Goal: Task Accomplishment & Management: Complete application form

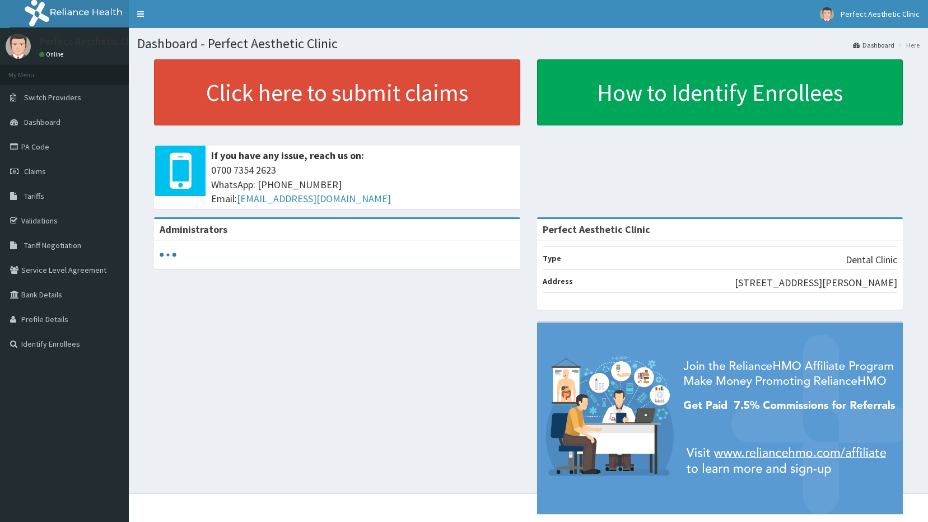
click at [36, 145] on link "PA Code" at bounding box center [64, 146] width 129 height 25
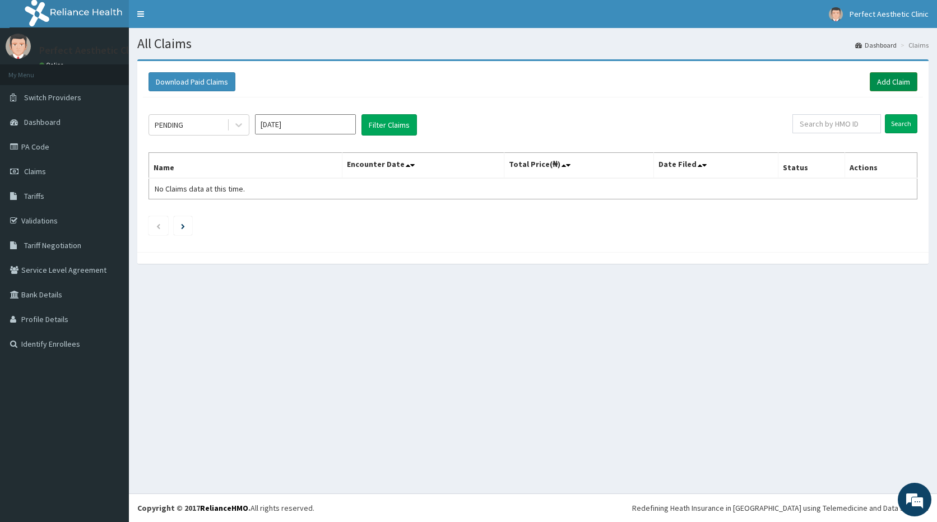
click at [896, 85] on link "Add Claim" at bounding box center [893, 81] width 48 height 19
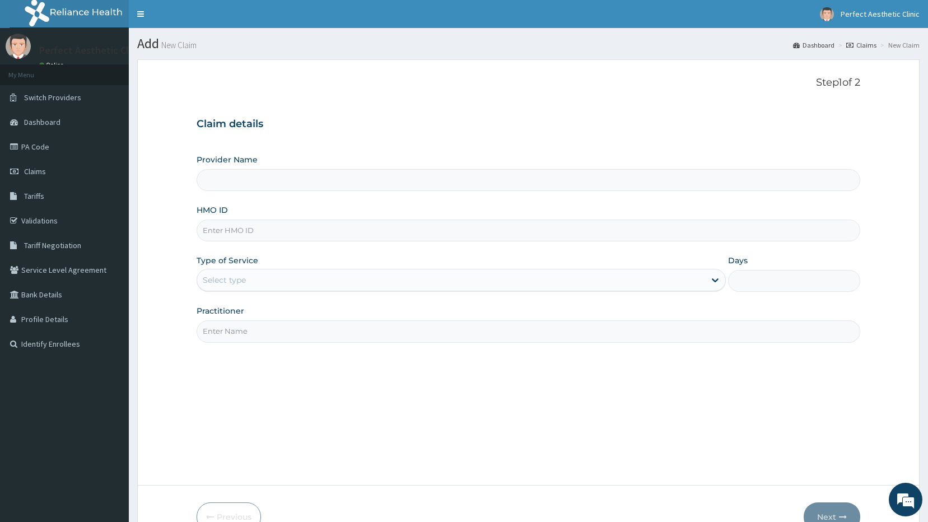
click at [250, 232] on input "HMO ID" at bounding box center [529, 231] width 664 height 22
type input "Perfect Aesthetic Clinic"
type input "FRS/10013/B"
click at [300, 325] on input "Practitioner" at bounding box center [529, 331] width 664 height 22
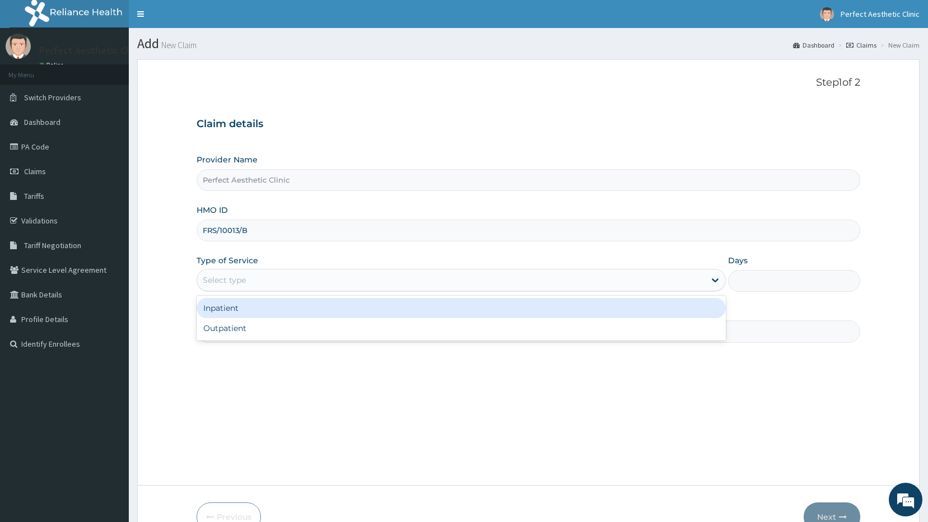
click at [231, 281] on div "Select type" at bounding box center [224, 280] width 43 height 11
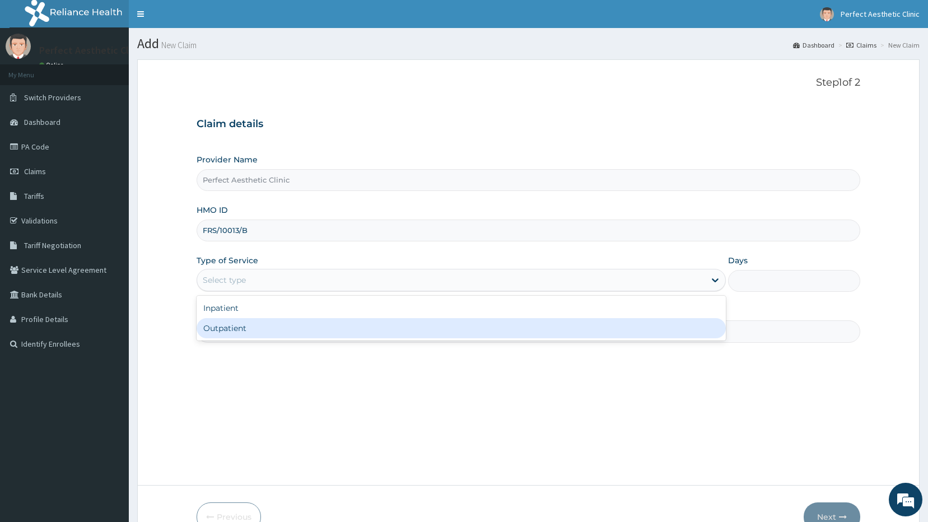
click at [217, 334] on div "Outpatient" at bounding box center [461, 328] width 529 height 20
type input "1"
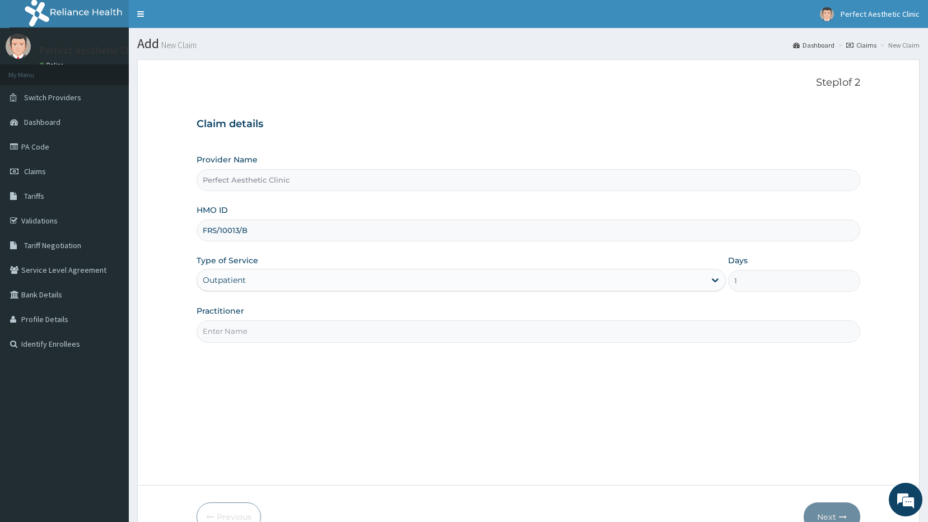
click at [229, 327] on input "Practitioner" at bounding box center [529, 331] width 664 height 22
type input "Dr. Precious"
click at [838, 519] on button "Next" at bounding box center [832, 517] width 57 height 29
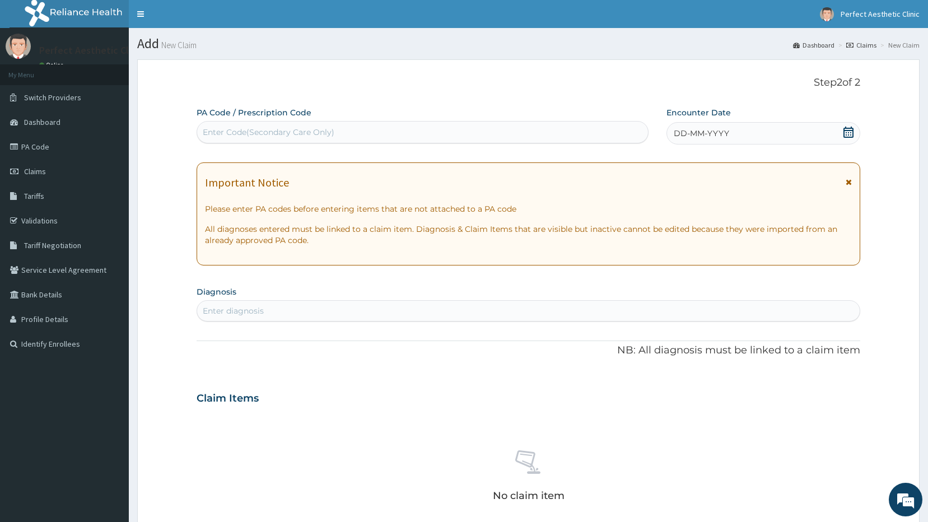
click at [253, 138] on div "Enter Code(Secondary Care Only)" at bounding box center [269, 132] width 132 height 11
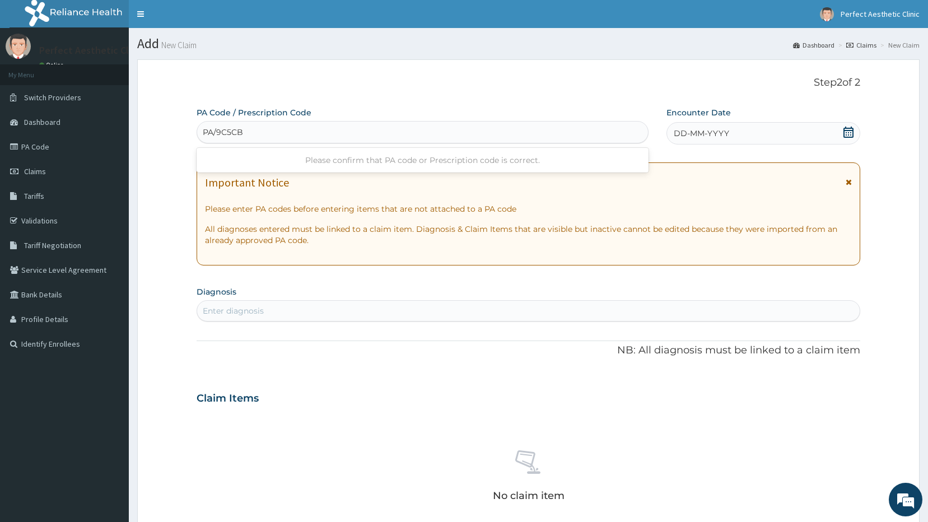
type input "PA/9C5CBF"
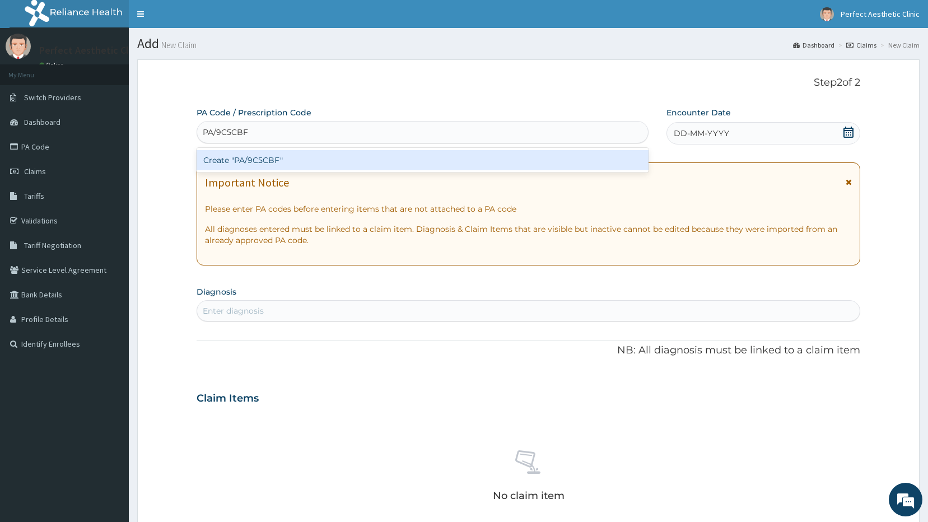
click at [267, 159] on div "Create "PA/9C5CBF"" at bounding box center [423, 160] width 453 height 20
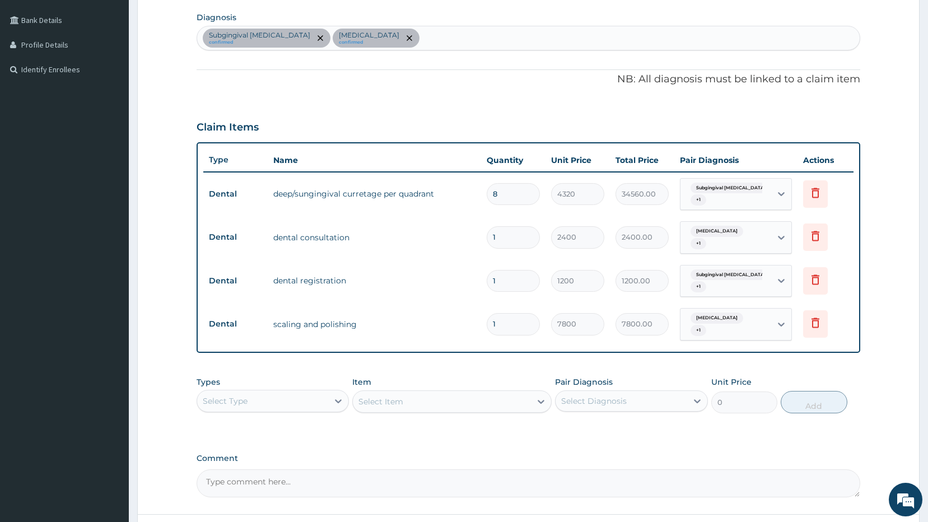
scroll to position [358, 0]
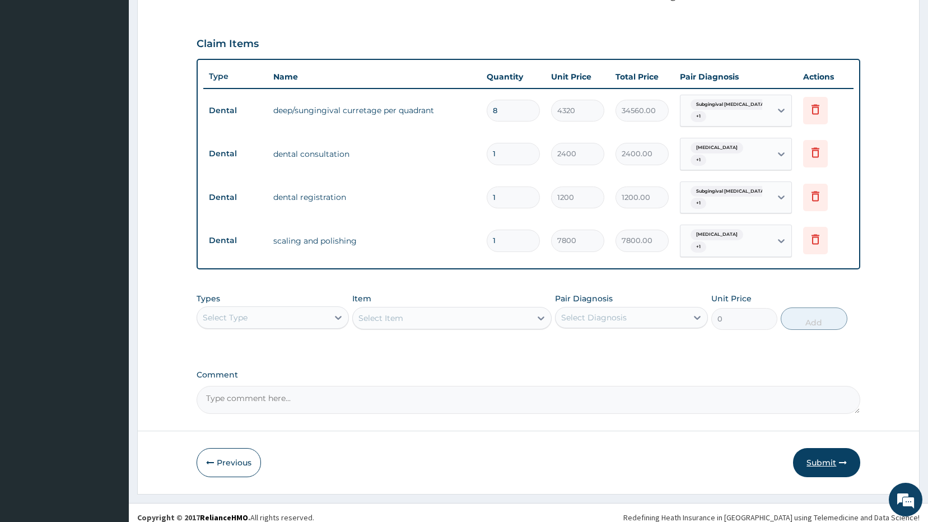
click at [825, 449] on button "Submit" at bounding box center [826, 462] width 67 height 29
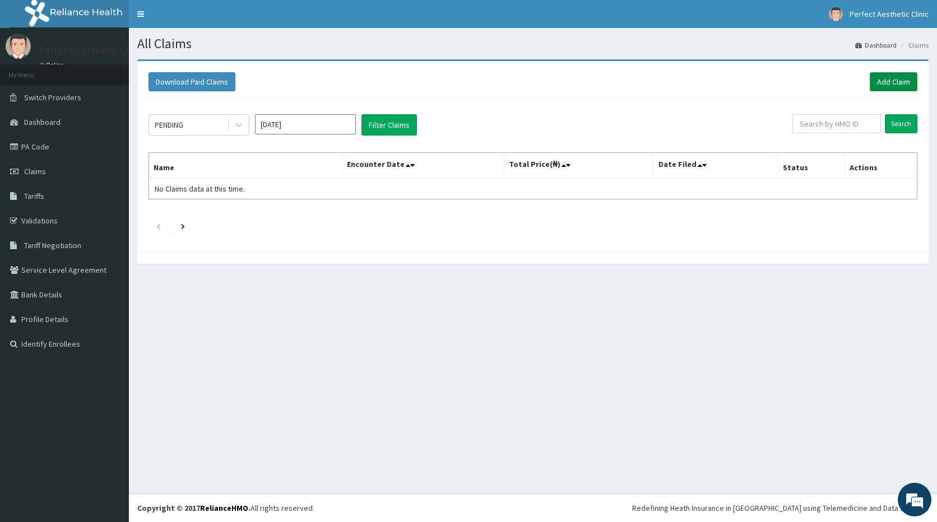
click at [882, 82] on link "Add Claim" at bounding box center [893, 81] width 48 height 19
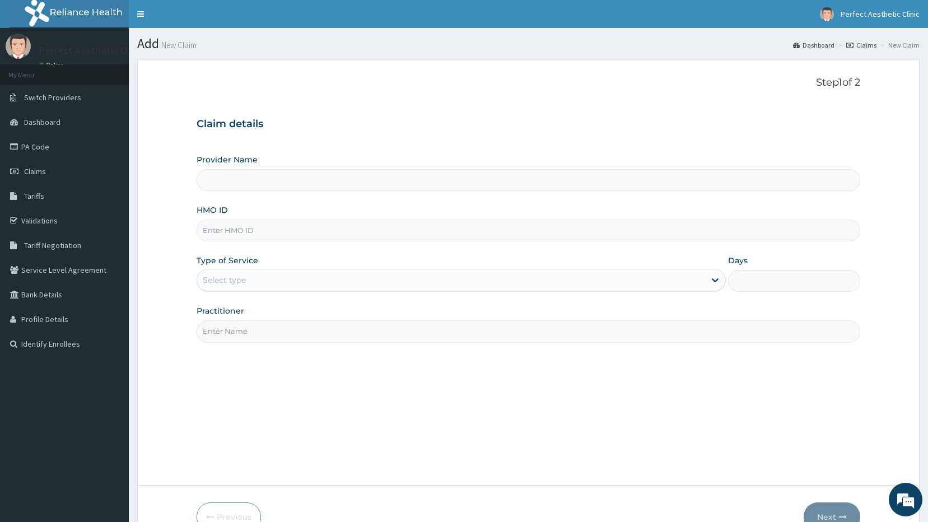
click at [268, 229] on input "HMO ID" at bounding box center [529, 231] width 664 height 22
type input "Perfect Aesthetic Clinic"
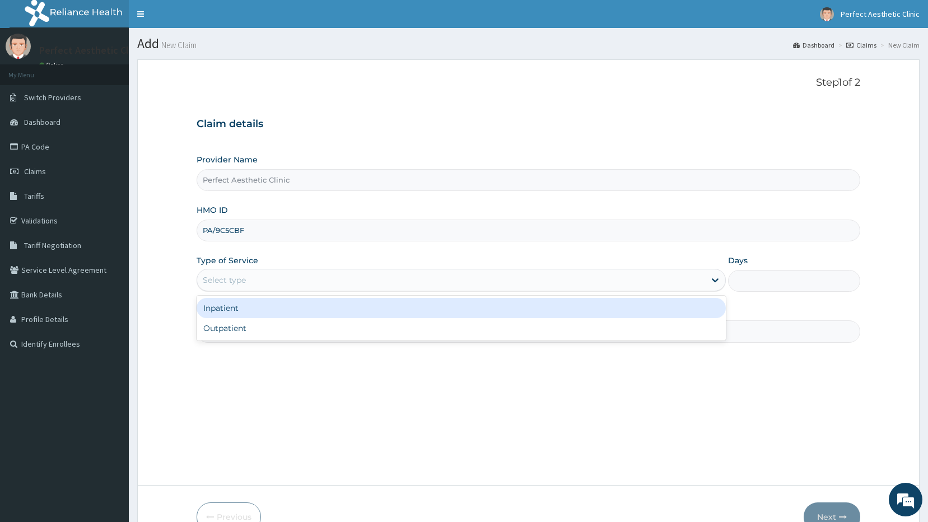
click at [224, 281] on div "Select type" at bounding box center [224, 280] width 43 height 11
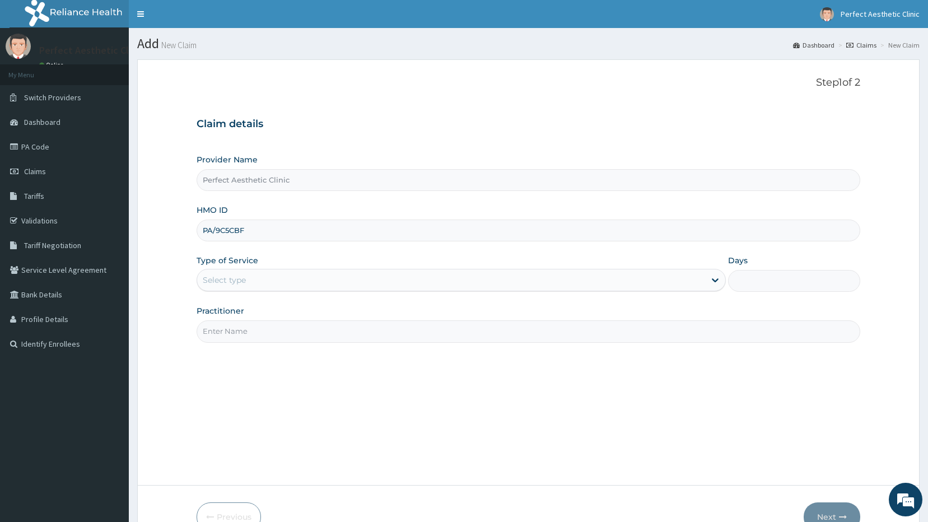
click at [261, 233] on input "PA/9C5CBF" at bounding box center [529, 231] width 664 height 22
type input "P"
type input "FRS/10013/B"
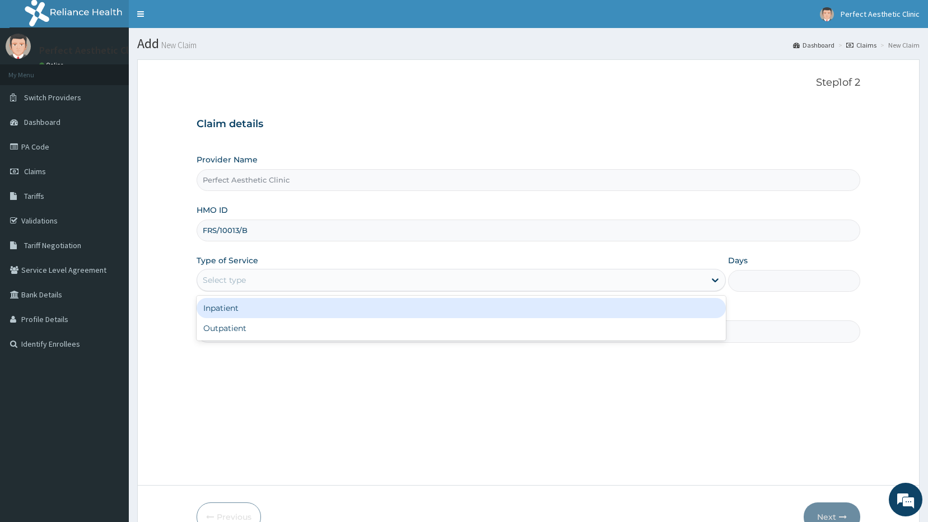
click at [218, 278] on div "Select type" at bounding box center [224, 280] width 43 height 11
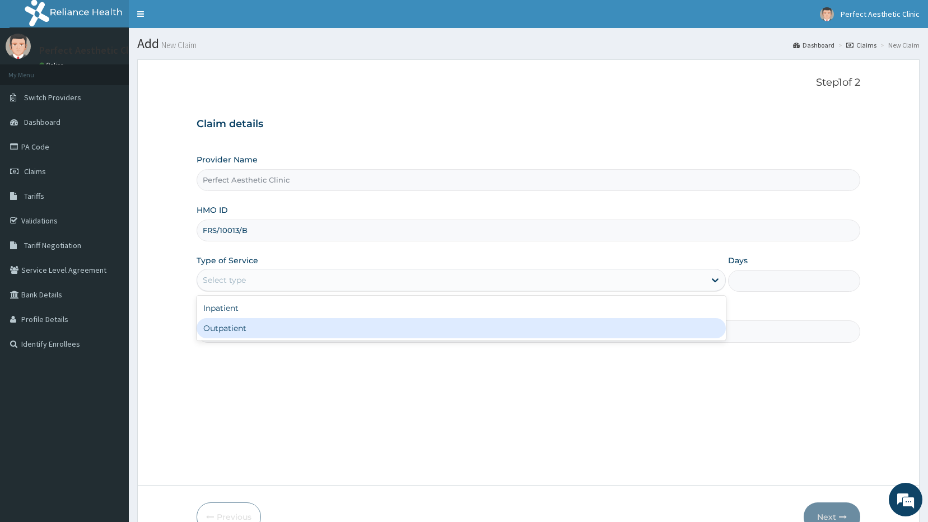
click at [218, 334] on div "Outpatient" at bounding box center [461, 328] width 529 height 20
type input "1"
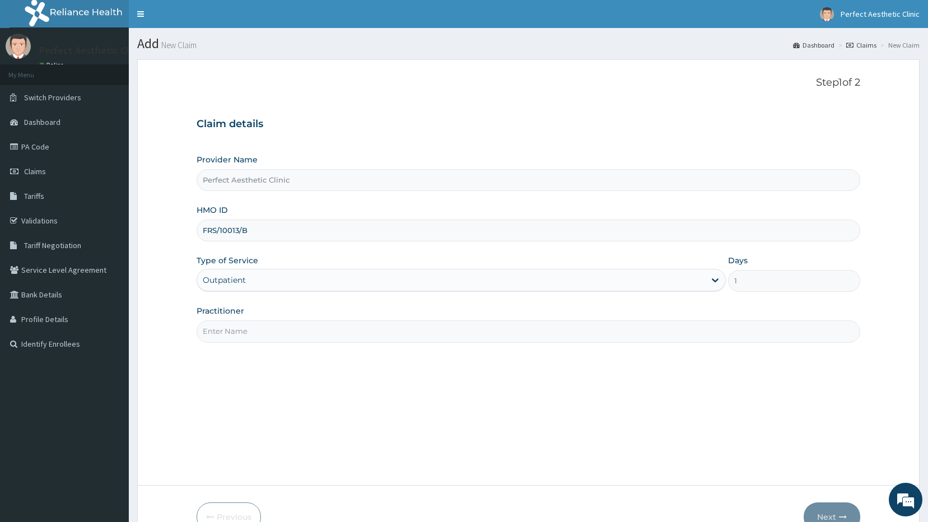
click at [222, 333] on input "Practitioner" at bounding box center [529, 331] width 664 height 22
type input "Dr. Precious"
click at [822, 514] on button "Next" at bounding box center [832, 517] width 57 height 29
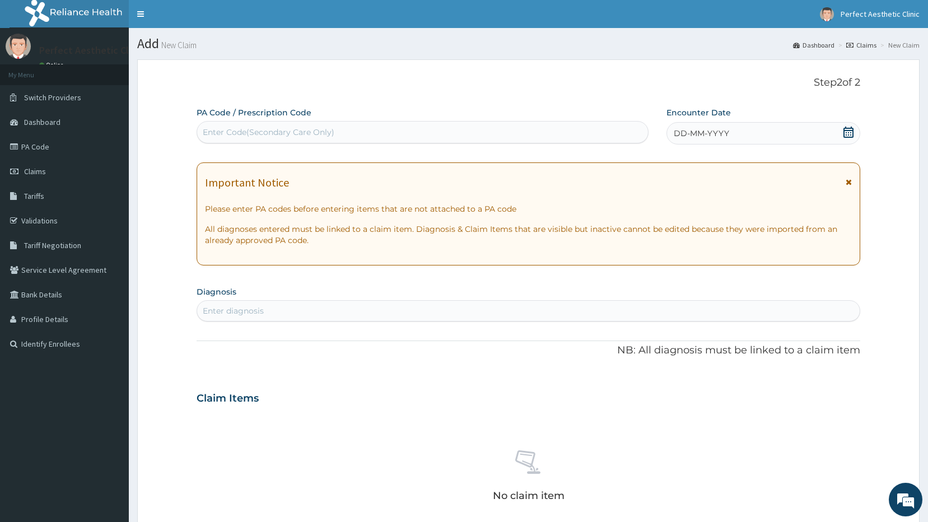
click at [249, 125] on div "Enter Code(Secondary Care Only)" at bounding box center [423, 132] width 452 height 18
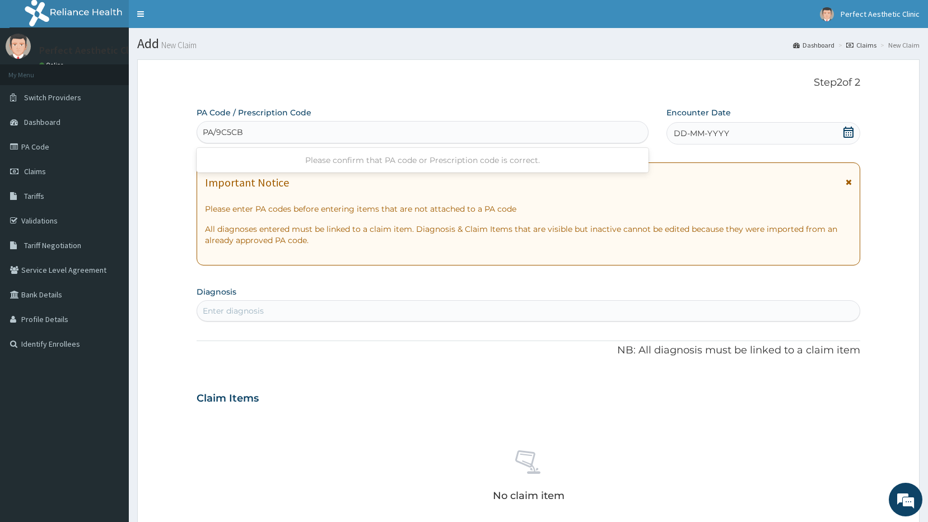
type input "PA/9C5CBF"
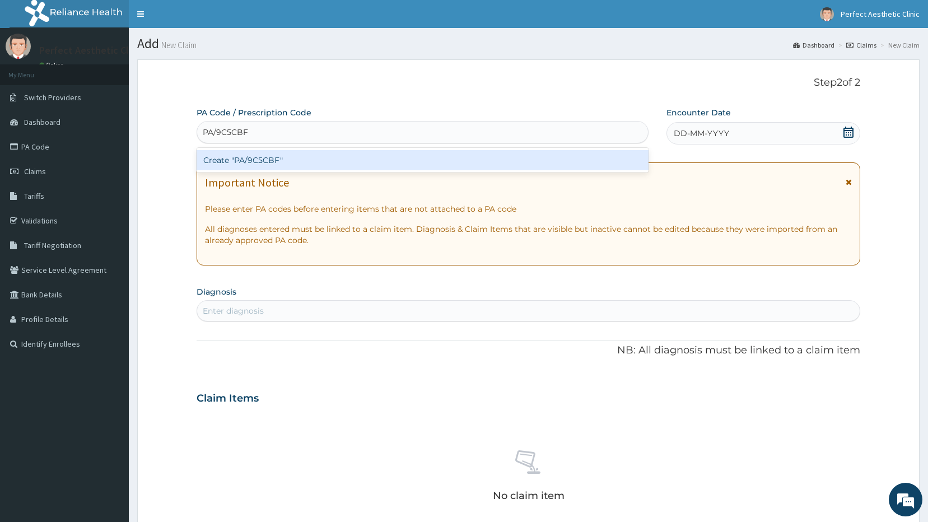
click at [256, 160] on div "Create "PA/9C5CBF"" at bounding box center [423, 160] width 453 height 20
